Goal: Transaction & Acquisition: Purchase product/service

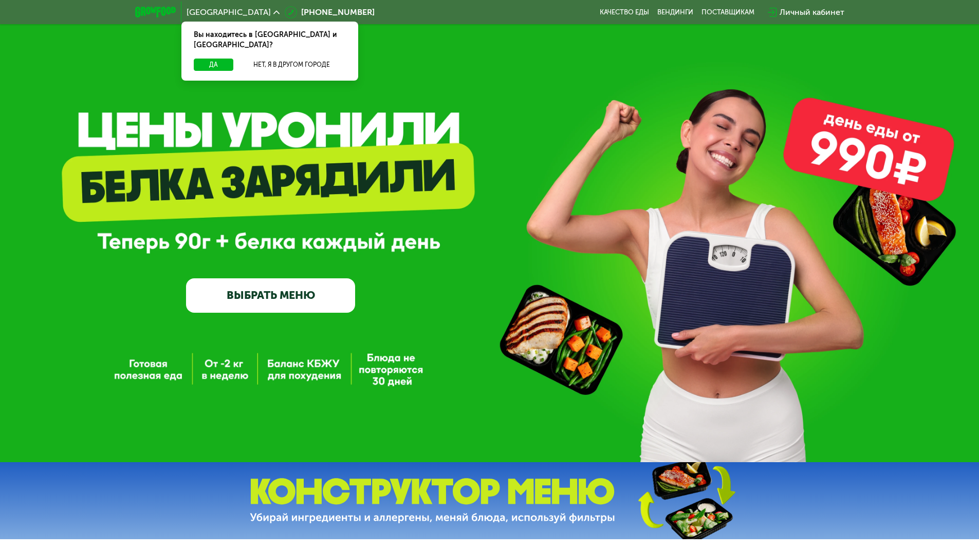
click at [284, 300] on link "ВЫБРАТЬ МЕНЮ" at bounding box center [270, 295] width 169 height 34
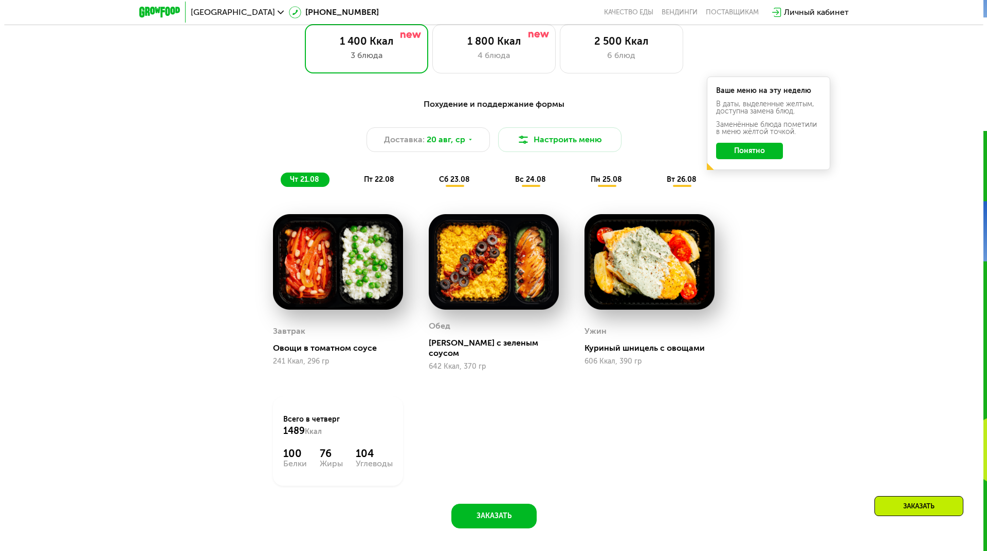
scroll to position [606, 0]
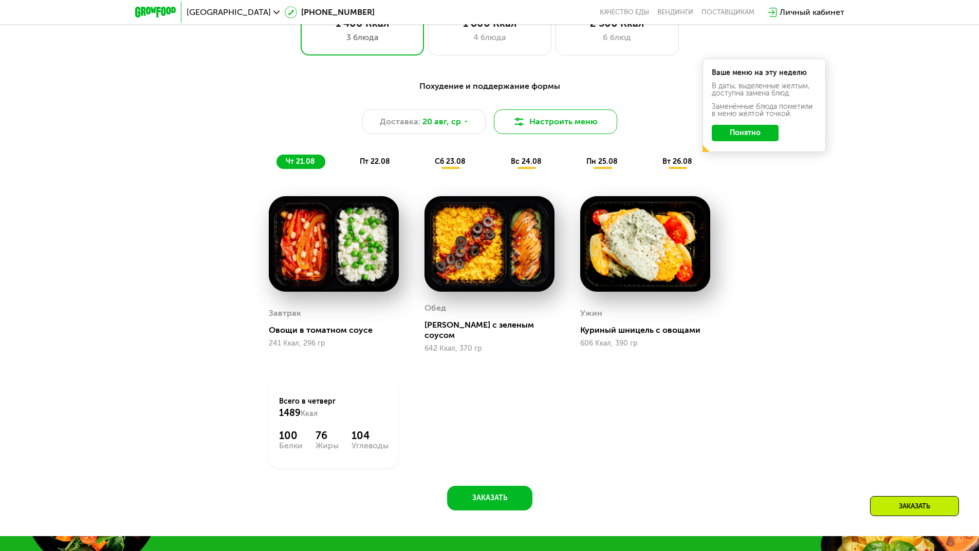
click at [575, 134] on button "Настроить меню" at bounding box center [555, 121] width 123 height 25
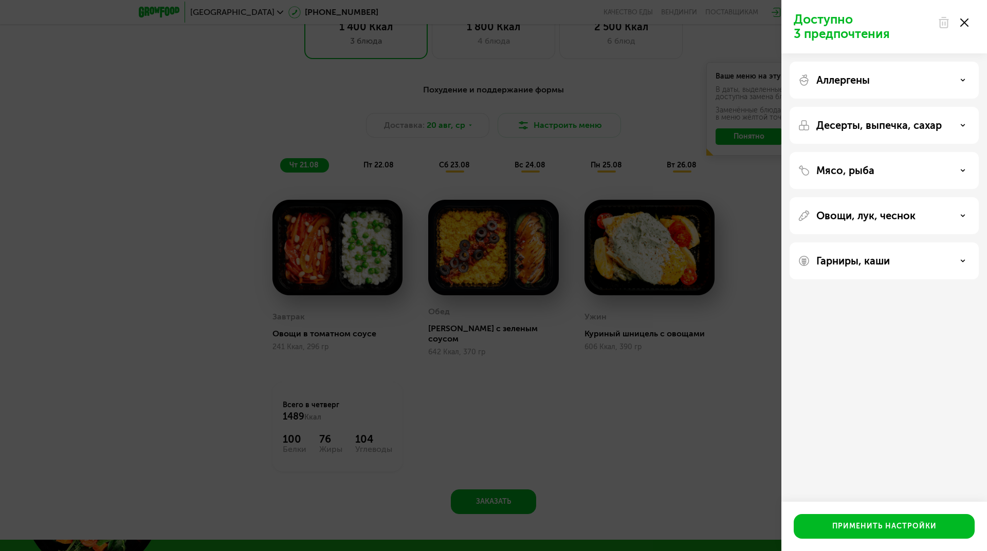
click at [859, 81] on p "Аллергены" at bounding box center [842, 80] width 53 height 12
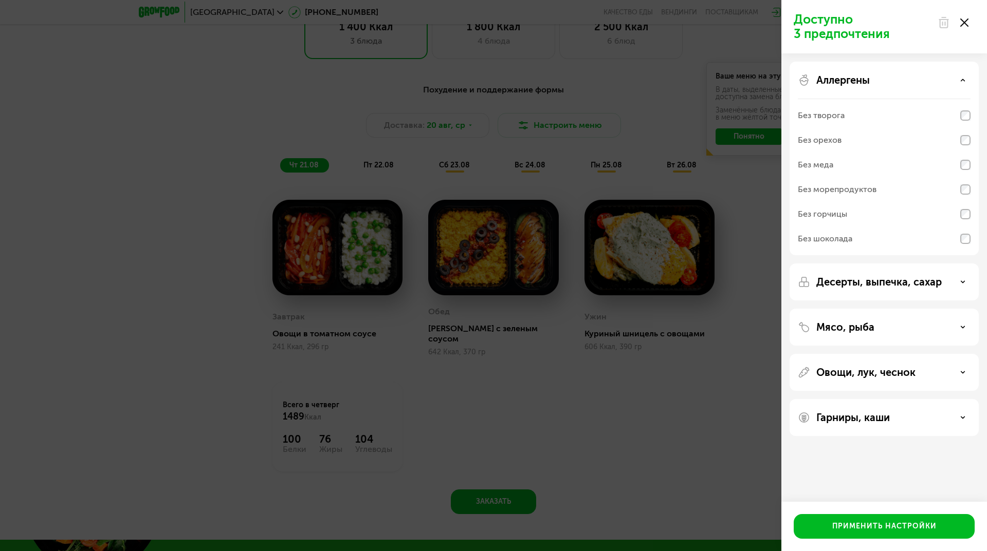
click at [875, 278] on p "Десерты, выпечка, сахар" at bounding box center [878, 282] width 125 height 12
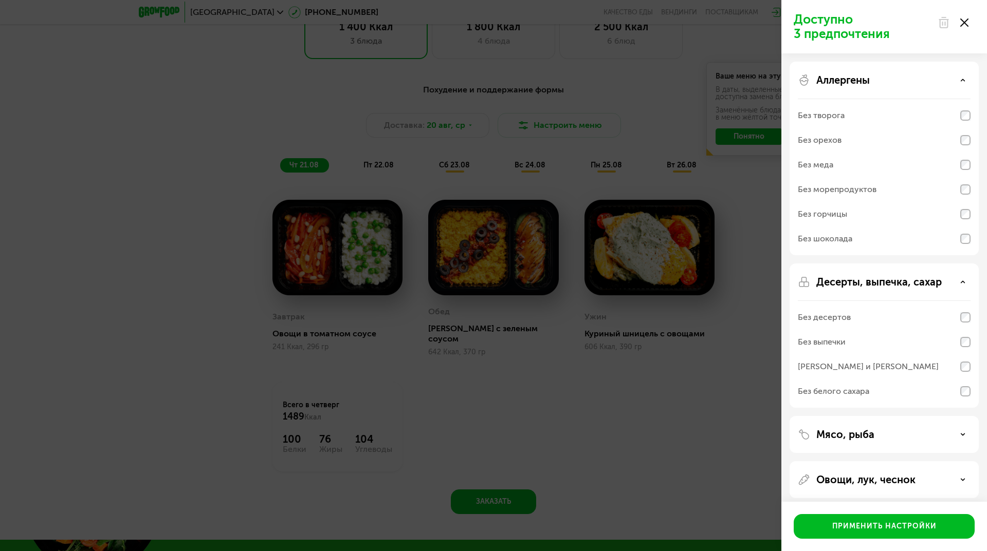
click at [887, 416] on div "Десерты, выпечка, сахар Без десертов Без выпечки Без сэндвичей и круассанов Без…" at bounding box center [883, 434] width 189 height 37
click at [908, 280] on p "Десерты, выпечка, сахар" at bounding box center [878, 282] width 125 height 12
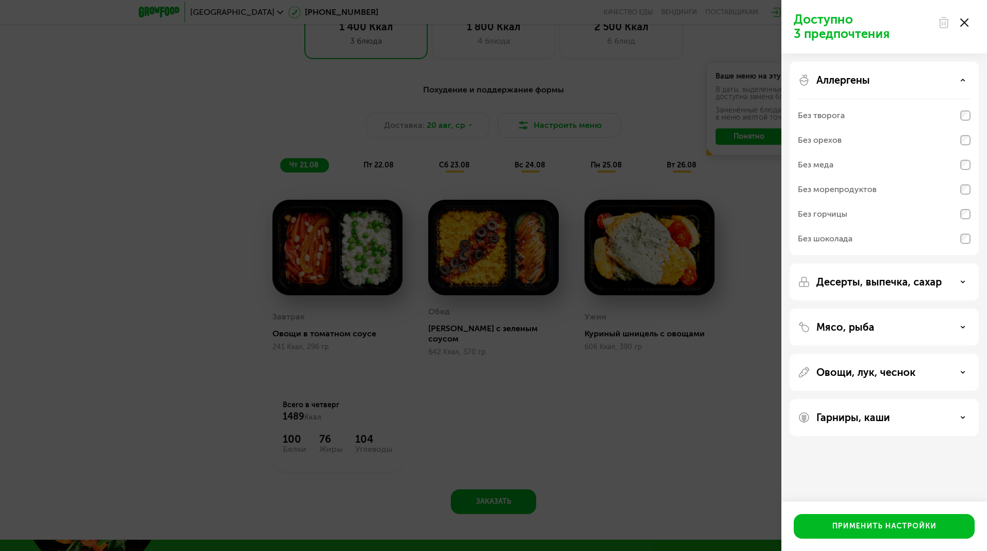
click at [871, 354] on div "Мясо, рыба" at bounding box center [883, 372] width 189 height 37
click at [873, 328] on div "Мясо, рыба" at bounding box center [883, 327] width 173 height 12
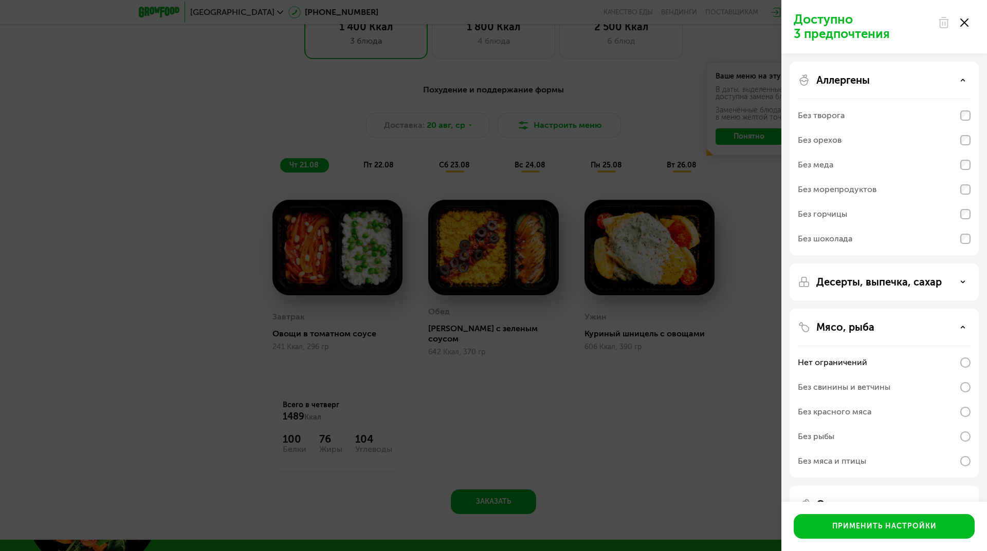
click at [854, 486] on div "Мясо, рыба Нет ограничений Без свинины и ветчины Без красного мяса Без рыбы Без…" at bounding box center [883, 504] width 189 height 37
click at [856, 330] on p "Мясо, рыба" at bounding box center [845, 327] width 58 height 12
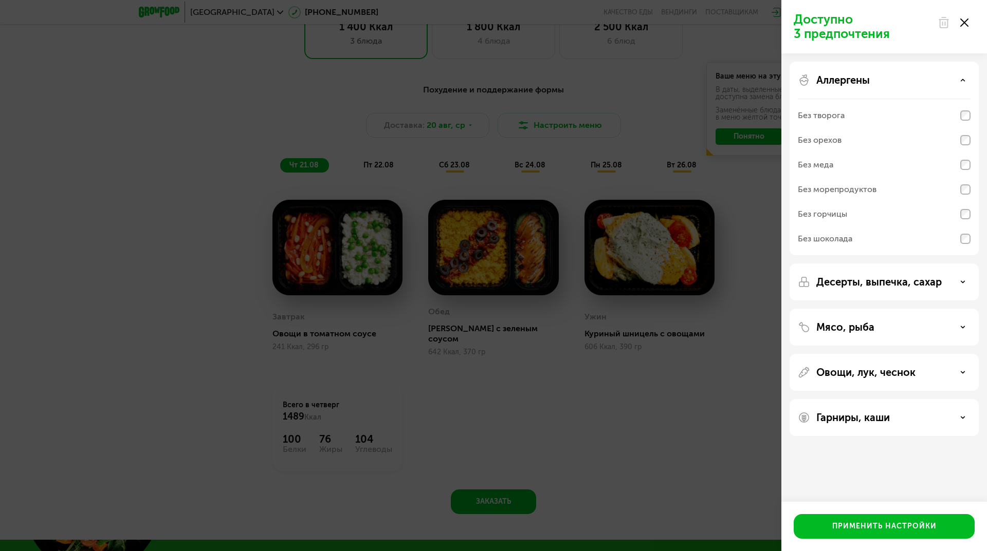
click at [862, 374] on p "Овощи, лук, чеснок" at bounding box center [865, 372] width 99 height 12
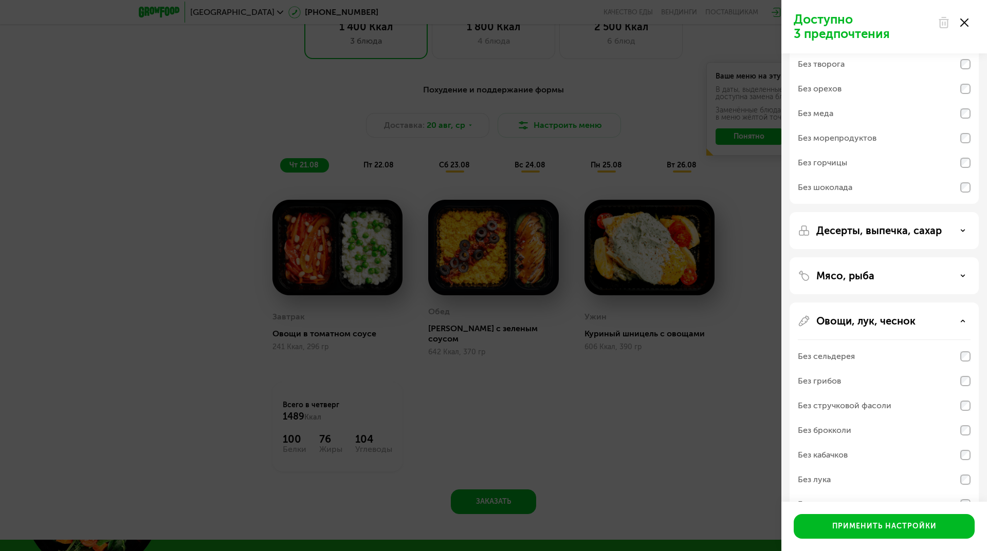
scroll to position [103, 0]
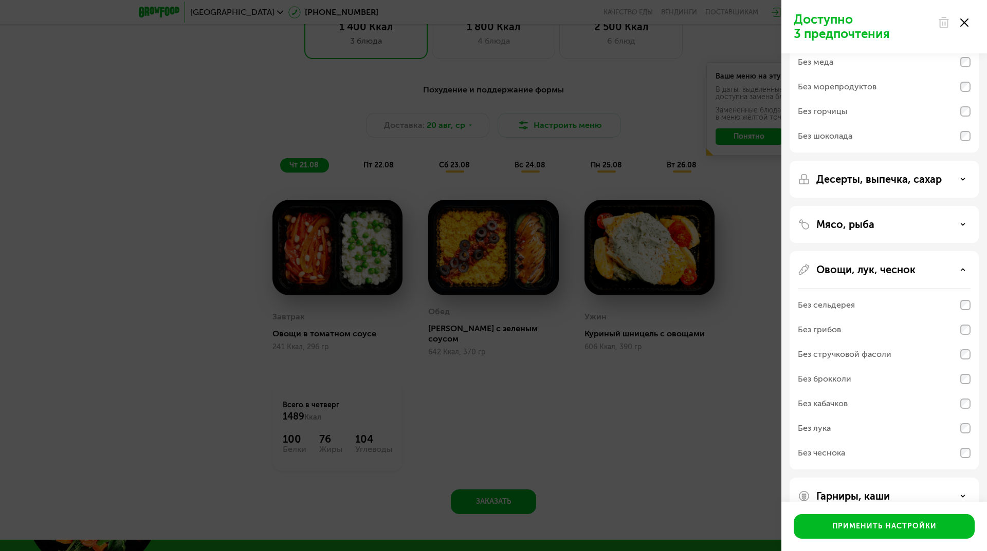
click at [854, 357] on div "Без стручковой фасоли" at bounding box center [844, 354] width 94 height 12
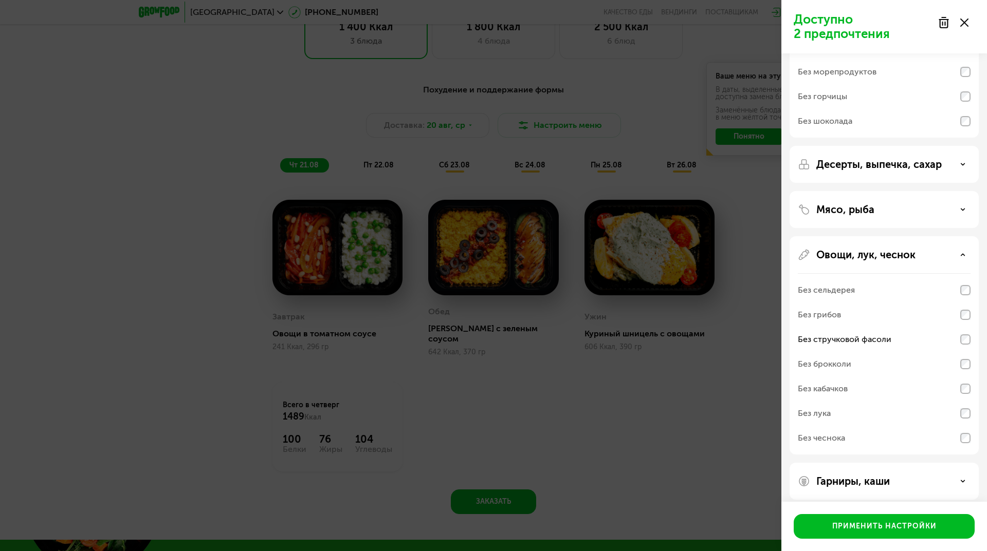
scroll to position [126, 0]
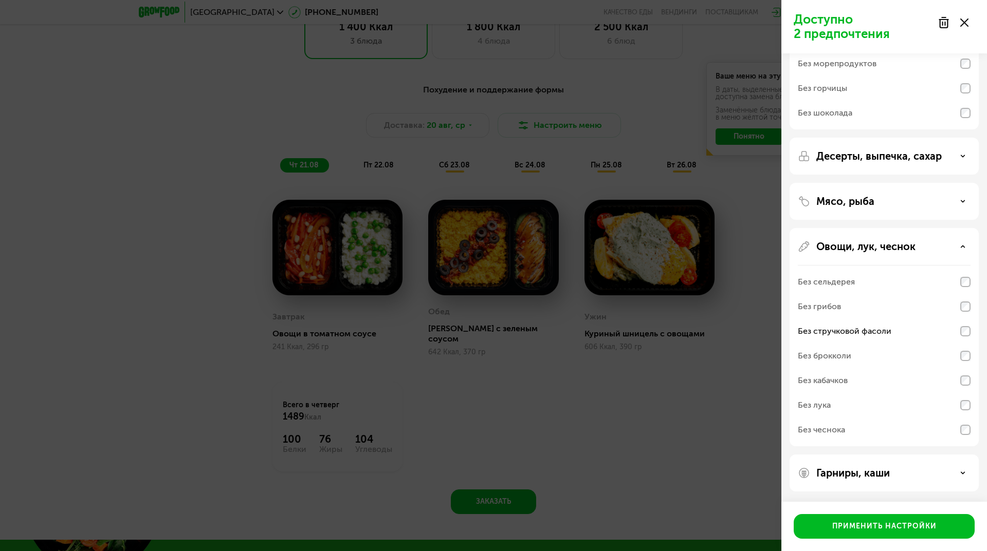
click at [871, 465] on div "Гарниры, каши" at bounding box center [883, 473] width 189 height 37
click at [875, 475] on p "Гарниры, каши" at bounding box center [852, 473] width 73 height 12
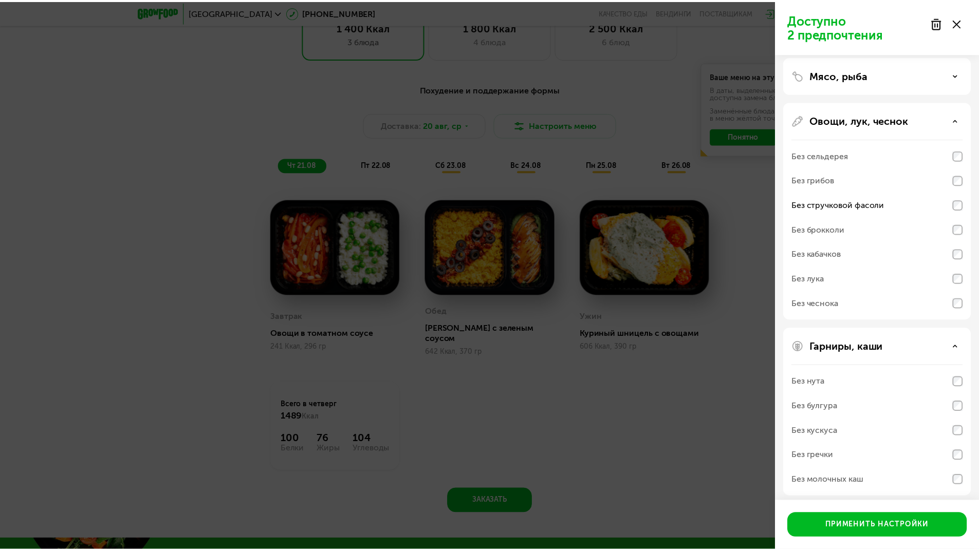
scroll to position [258, 0]
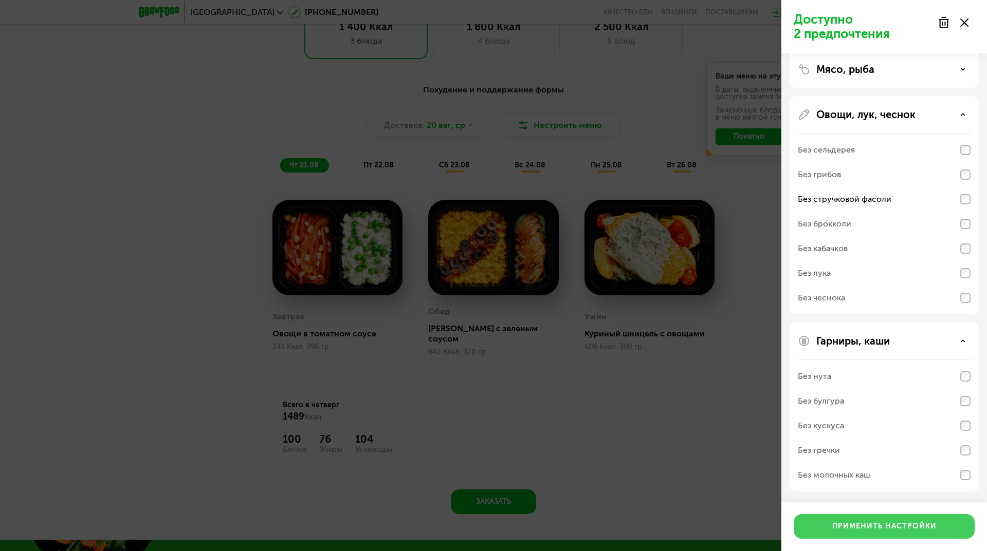
click at [871, 529] on div "Применить настройки" at bounding box center [884, 527] width 104 height 10
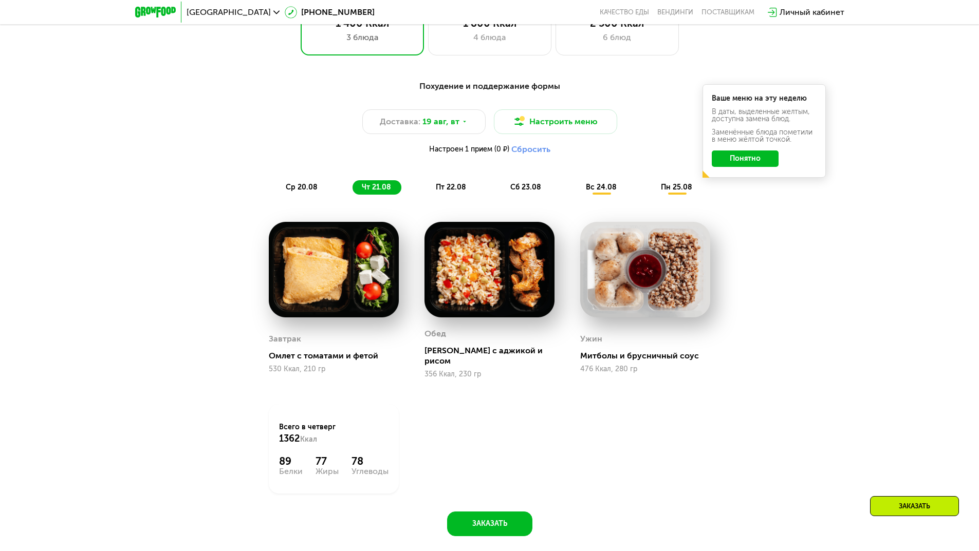
click at [729, 158] on button "Понятно" at bounding box center [745, 159] width 67 height 16
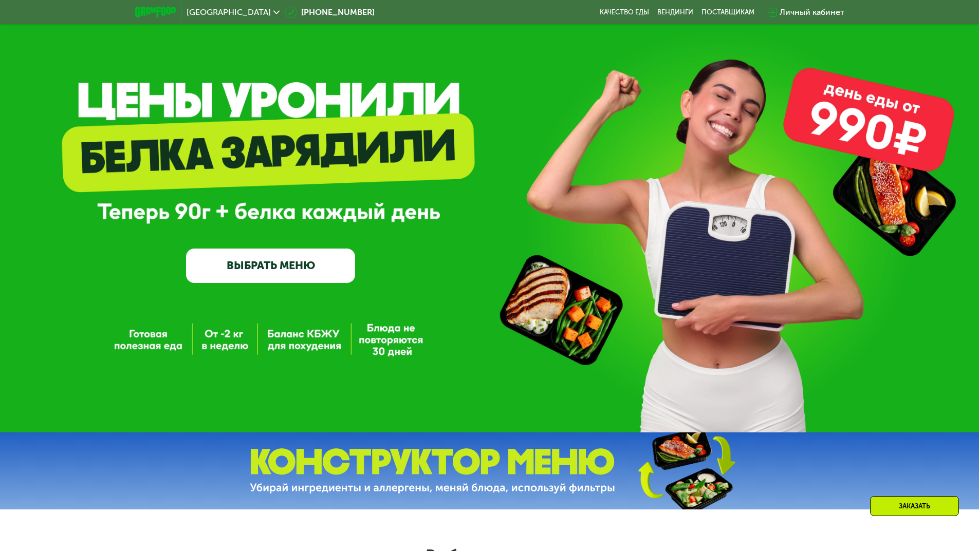
scroll to position [0, 0]
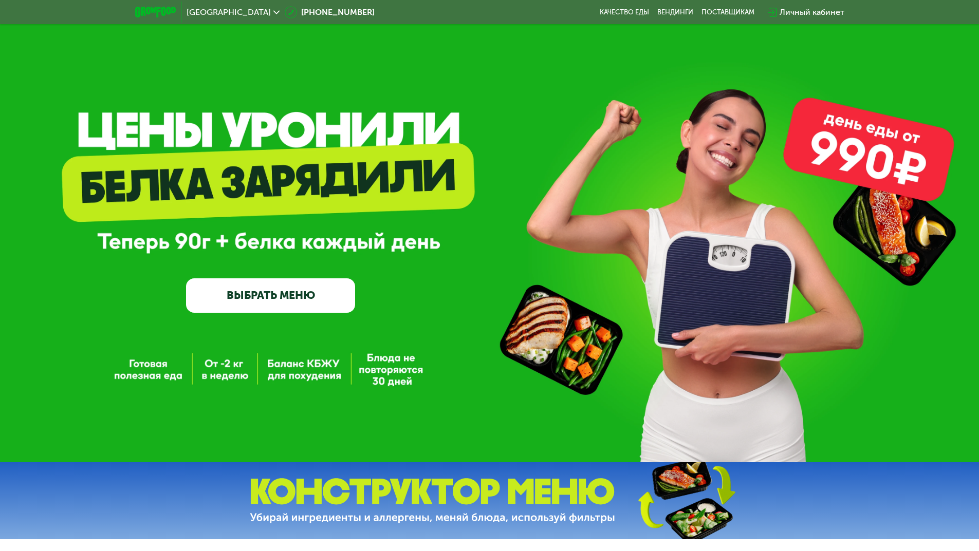
click at [192, 11] on span "[GEOGRAPHIC_DATA]" at bounding box center [229, 12] width 84 height 8
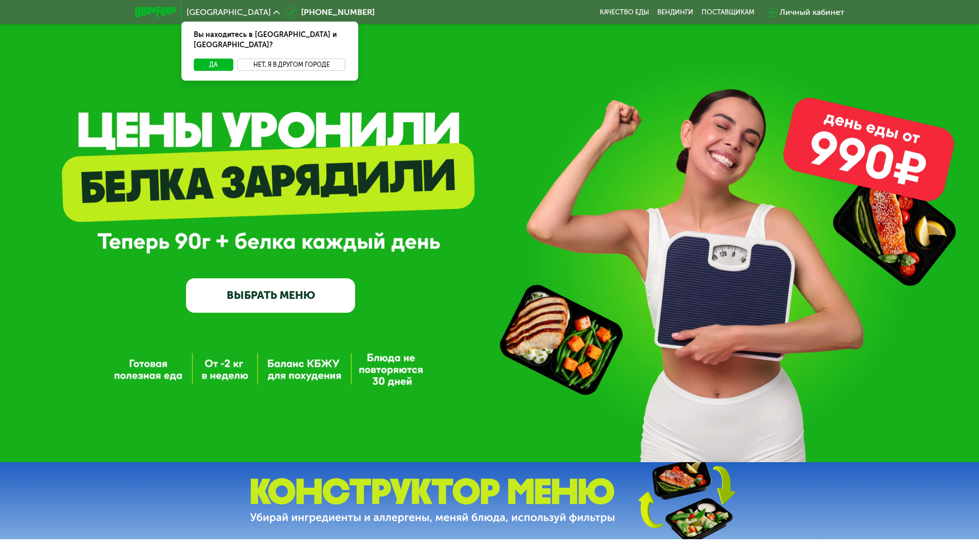
click at [276, 59] on button "Нет, я в другом городе" at bounding box center [291, 65] width 108 height 12
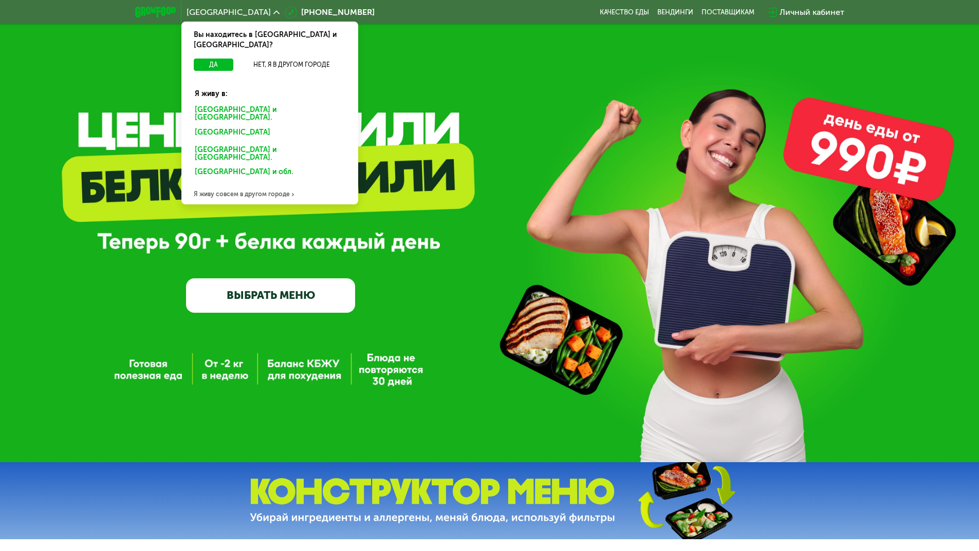
click at [234, 184] on div "Я живу совсем в другом городе" at bounding box center [269, 194] width 177 height 21
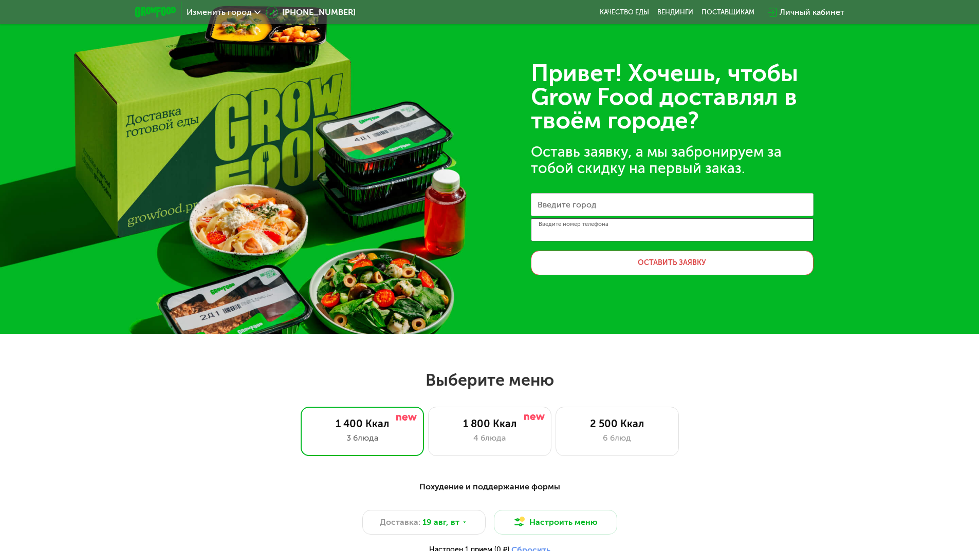
click at [599, 235] on input "Введите номер телефона" at bounding box center [672, 229] width 283 height 23
click at [590, 202] on label "Введите город" at bounding box center [566, 205] width 59 height 6
click at [590, 201] on input "Введите город" at bounding box center [672, 204] width 283 height 23
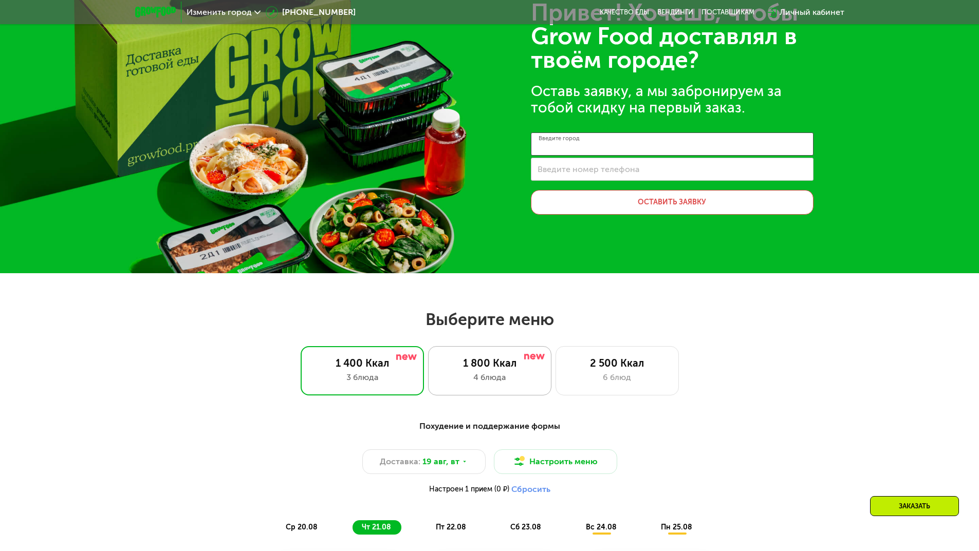
scroll to position [103, 0]
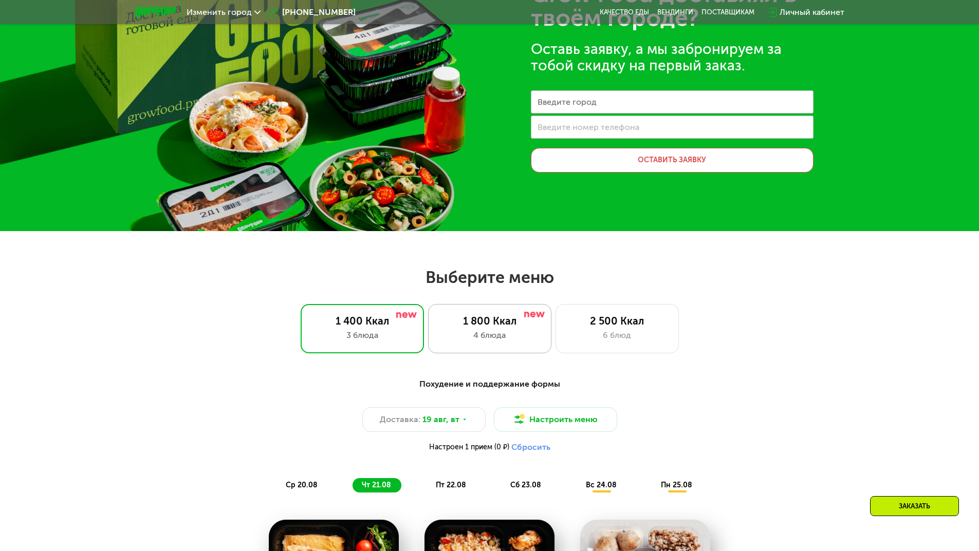
click at [479, 333] on div "4 блюда" at bounding box center [490, 335] width 102 height 12
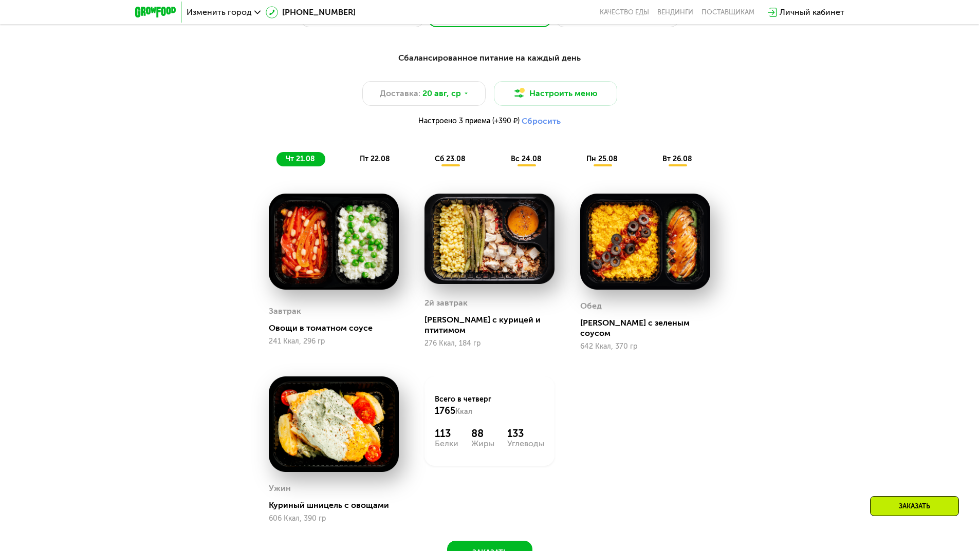
scroll to position [411, 0]
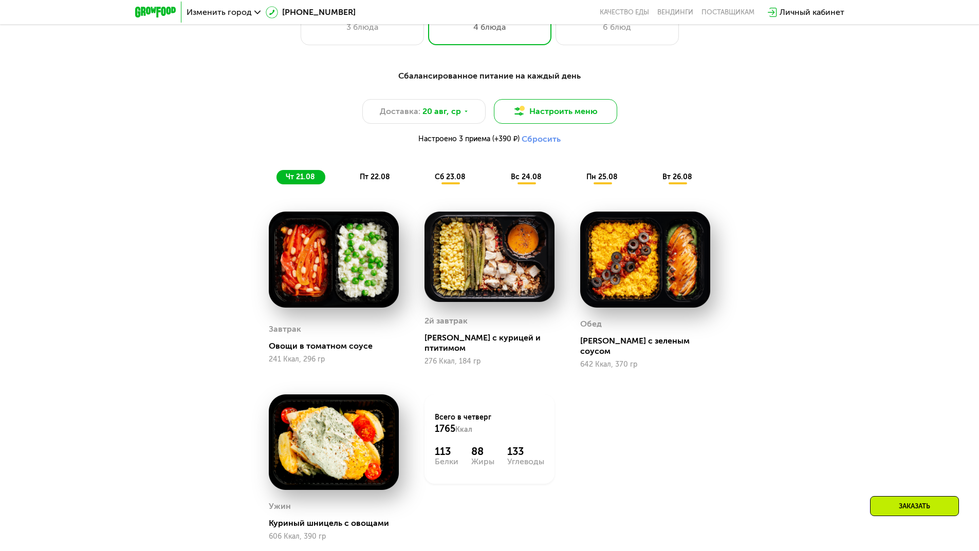
click at [543, 115] on button "Настроить меню" at bounding box center [555, 111] width 123 height 25
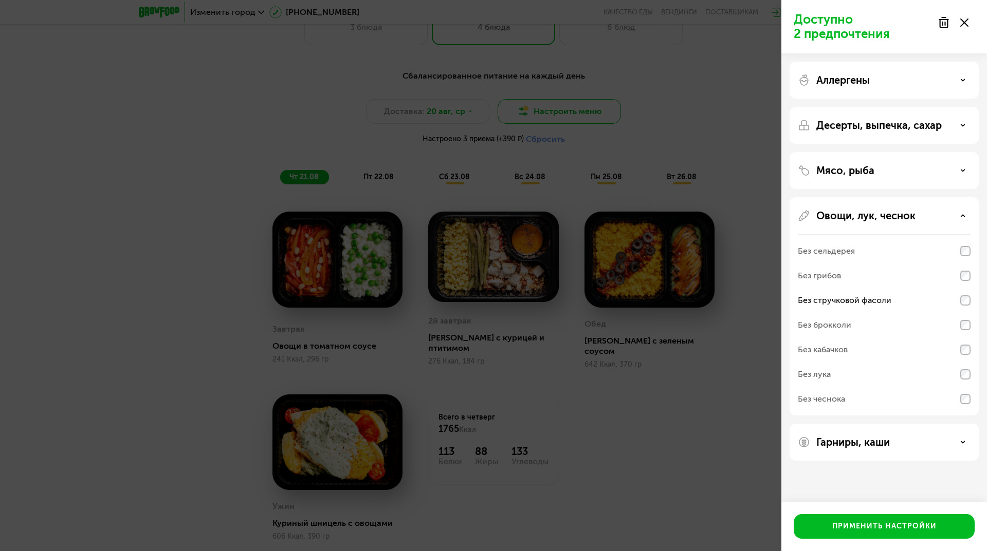
click at [543, 115] on div "Доступно 2 предпочтения Аллергены Десерты, выпечка, сахар Мясо, рыба Овощи, лук…" at bounding box center [493, 275] width 987 height 551
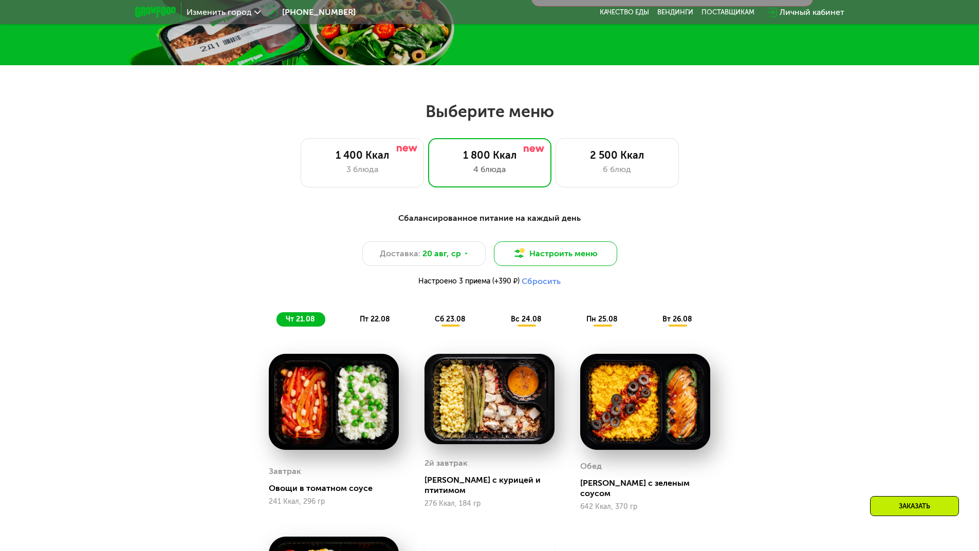
scroll to position [257, 0]
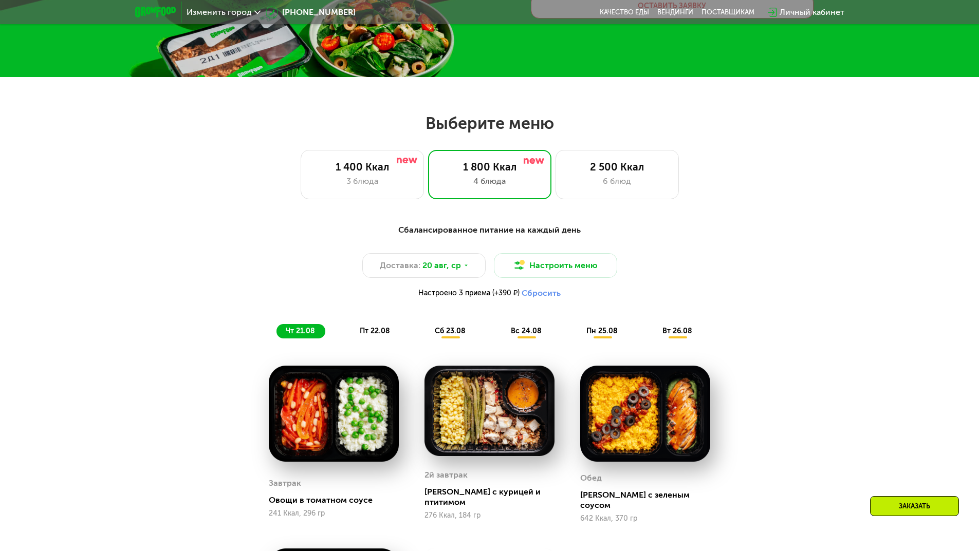
click at [534, 293] on button "Сбросить" at bounding box center [541, 293] width 39 height 10
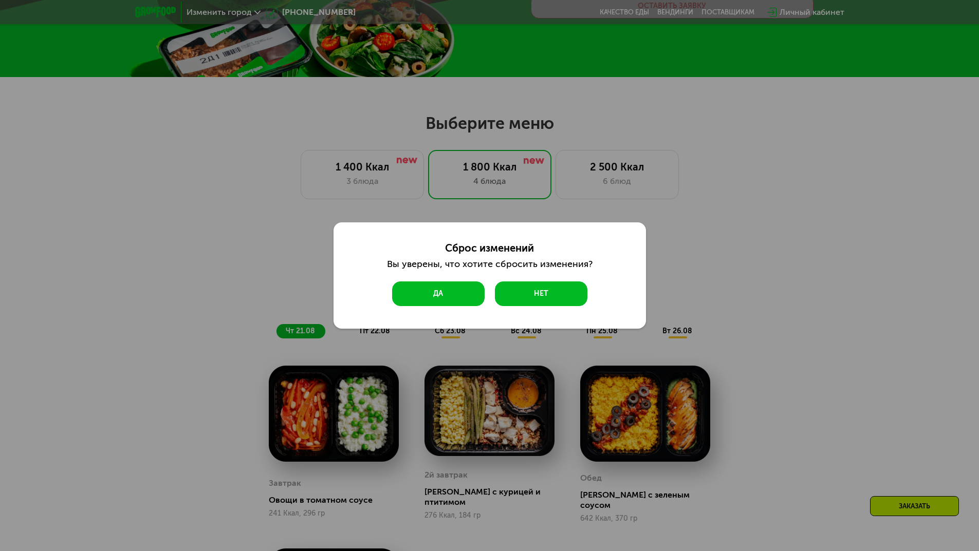
click at [458, 290] on button "Да" at bounding box center [438, 294] width 92 height 25
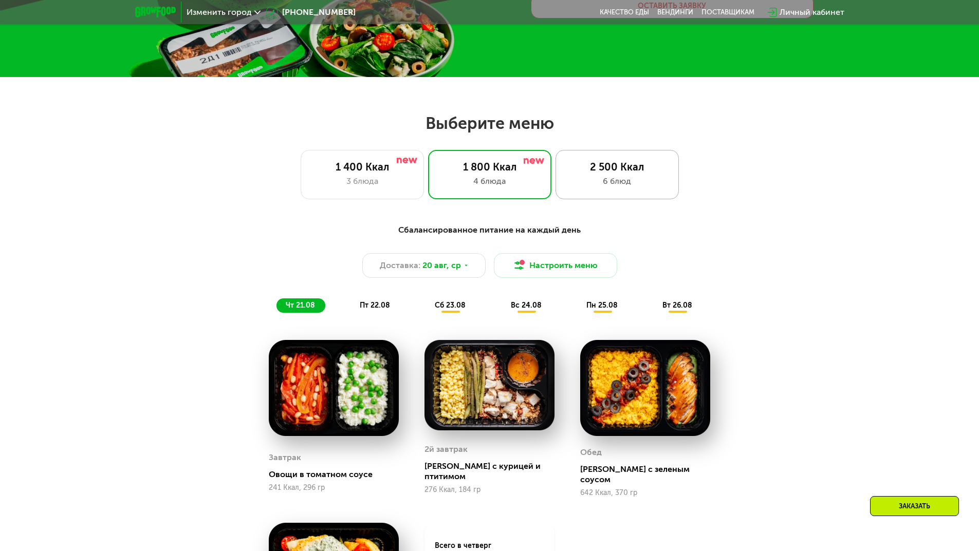
click at [584, 175] on div "2 500 Ккал 6 блюд" at bounding box center [616, 174] width 123 height 49
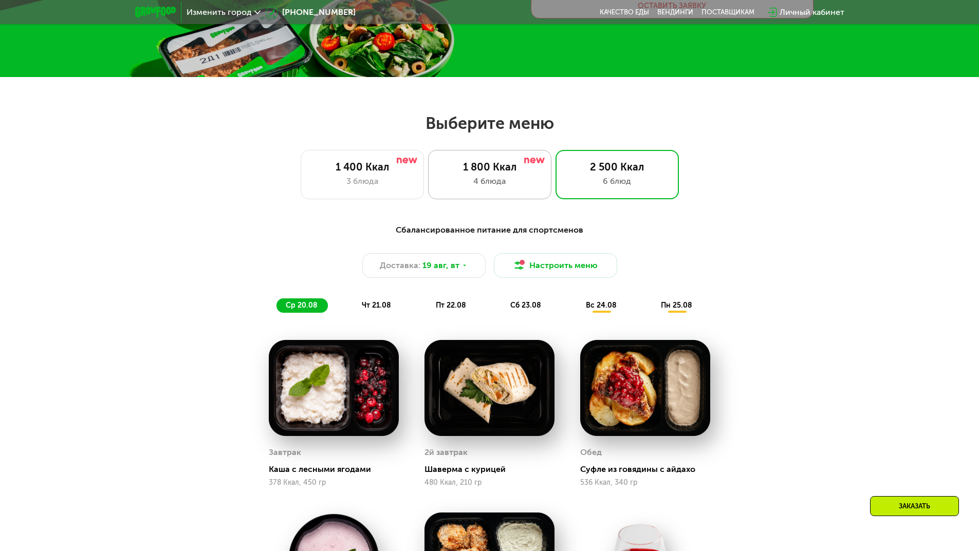
click at [555, 188] on div "1 800 Ккал 4 блюда" at bounding box center [616, 174] width 123 height 49
